Goal: Navigation & Orientation: Understand site structure

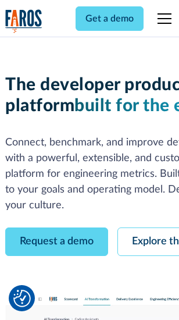
scroll to position [66, 0]
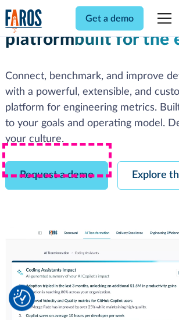
click at [57, 161] on link "Request a demo" at bounding box center [56, 175] width 103 height 28
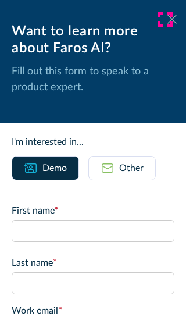
click at [167, 19] on icon at bounding box center [171, 19] width 9 height 9
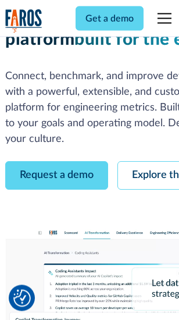
click at [152, 161] on link "Explore the platform" at bounding box center [179, 175] width 124 height 28
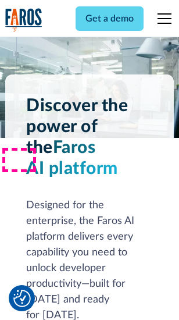
scroll to position [8850, 0]
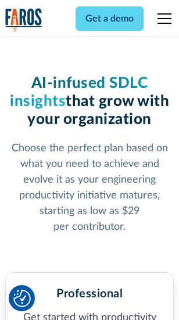
scroll to position [1842, 0]
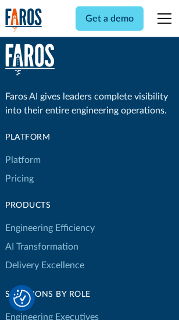
click at [23, 160] on link "Platform" at bounding box center [22, 159] width 35 height 19
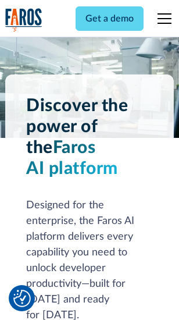
scroll to position [9223, 0]
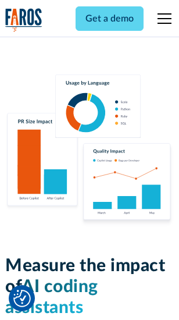
scroll to position [7253, 0]
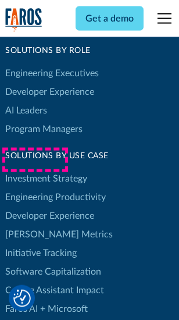
click at [35, 225] on link "[PERSON_NAME] Metrics" at bounding box center [58, 234] width 107 height 19
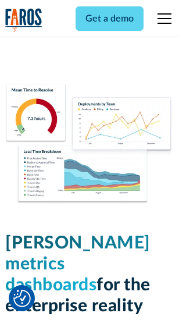
scroll to position [5144, 0]
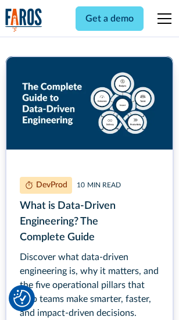
scroll to position [5278, 0]
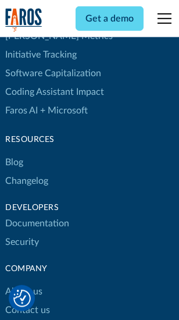
click at [27, 171] on link "Changelog" at bounding box center [26, 180] width 43 height 19
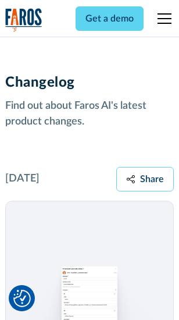
scroll to position [14246, 0]
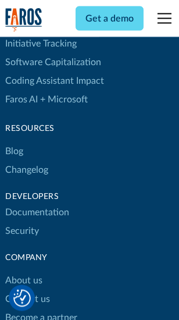
click at [23, 271] on link "About us" at bounding box center [23, 280] width 37 height 19
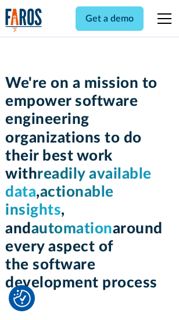
scroll to position [4018, 0]
